Goal: Task Accomplishment & Management: Manage account settings

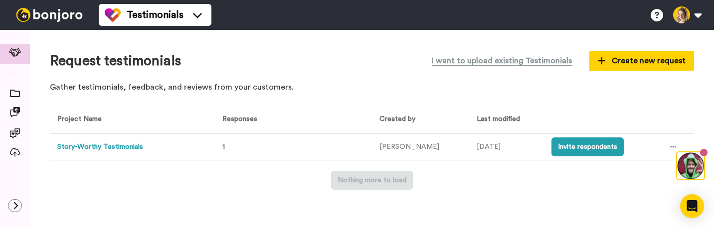
click at [115, 145] on button "Story-Worthy Testimonials" at bounding box center [100, 147] width 86 height 10
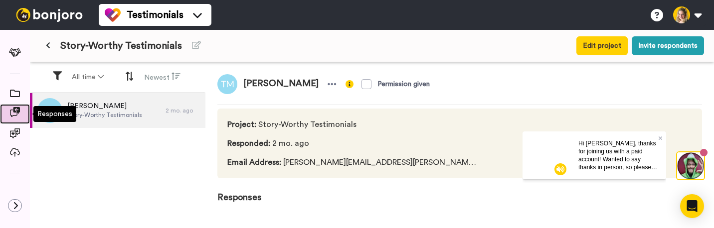
click at [12, 111] on icon at bounding box center [15, 112] width 10 height 10
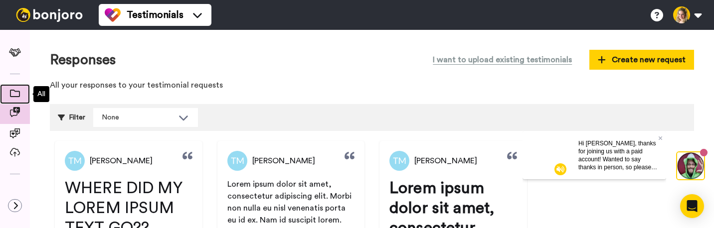
click at [5, 93] on span at bounding box center [15, 94] width 30 height 10
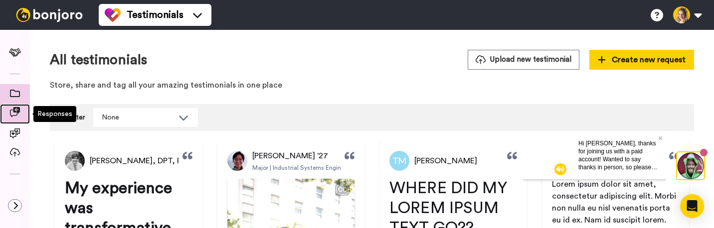
click at [16, 109] on icon at bounding box center [15, 112] width 10 height 10
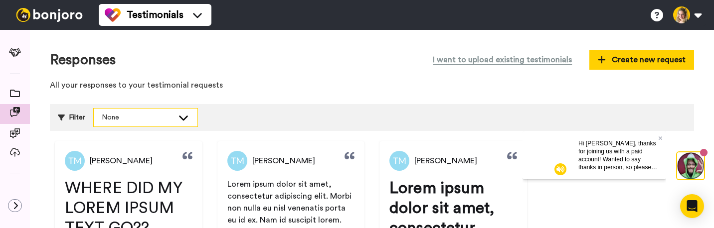
click at [138, 115] on div "None" at bounding box center [138, 118] width 72 height 10
click at [242, 77] on div "Responses I want to upload existing testimonials Create new request All your re…" at bounding box center [372, 73] width 644 height 46
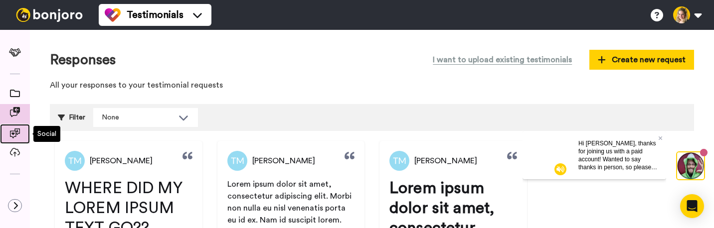
click at [11, 135] on icon at bounding box center [15, 134] width 10 height 10
